Goal: Task Accomplishment & Management: Manage account settings

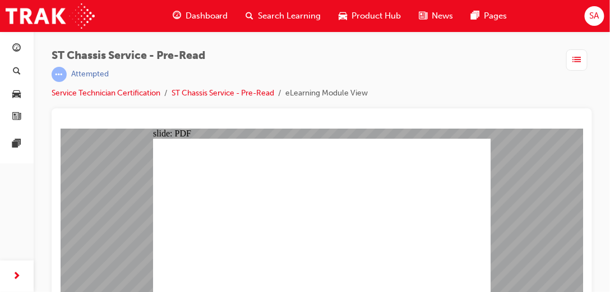
scroll to position [15, 0]
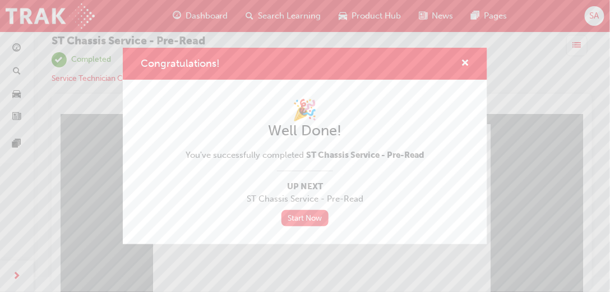
click at [305, 217] on link "Start Now" at bounding box center [305, 218] width 47 height 16
click at [463, 65] on span "cross-icon" at bounding box center [465, 64] width 8 height 10
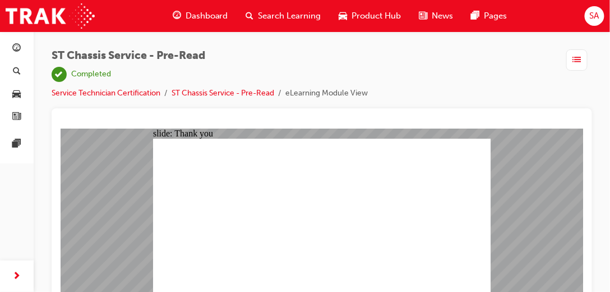
click at [597, 16] on span "SA" at bounding box center [595, 16] width 10 height 13
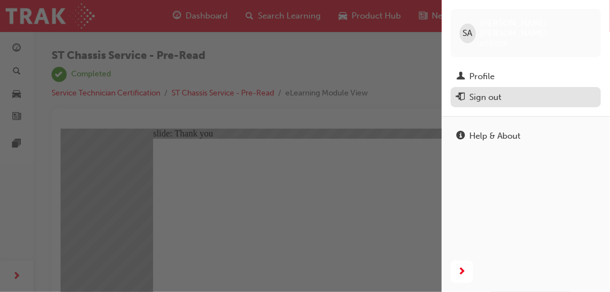
click at [482, 91] on div "Sign out" at bounding box center [485, 97] width 32 height 13
